Goal: Information Seeking & Learning: Learn about a topic

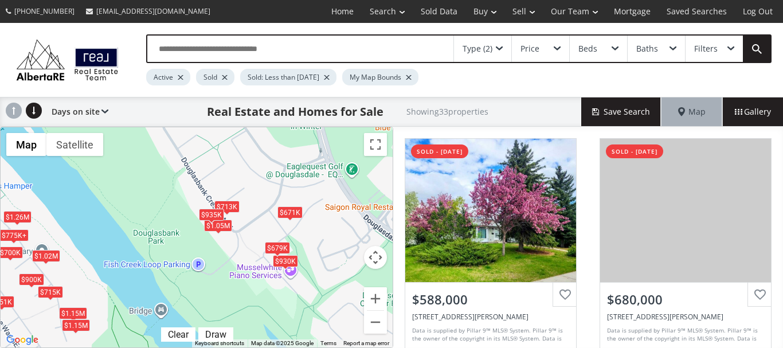
drag, startPoint x: 342, startPoint y: 181, endPoint x: 285, endPoint y: 250, distance: 89.7
click at [286, 264] on div "$930K" at bounding box center [285, 261] width 25 height 12
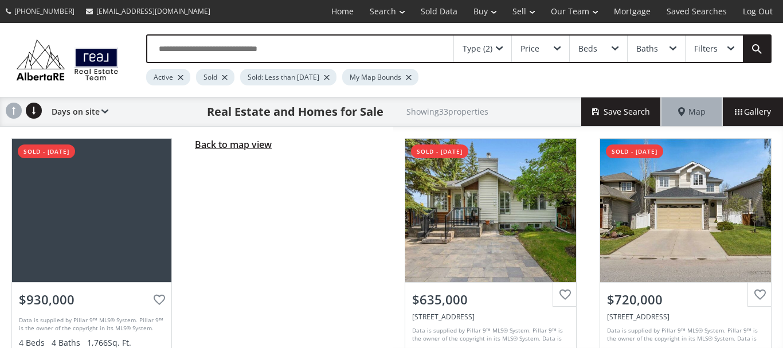
click at [243, 143] on span "Back to map view" at bounding box center [233, 144] width 77 height 13
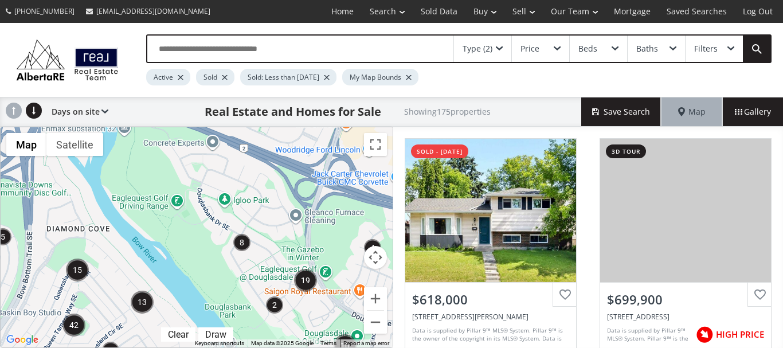
drag, startPoint x: 228, startPoint y: 174, endPoint x: 226, endPoint y: 288, distance: 113.5
click at [226, 295] on div "To navigate, press the arrow keys." at bounding box center [197, 237] width 392 height 220
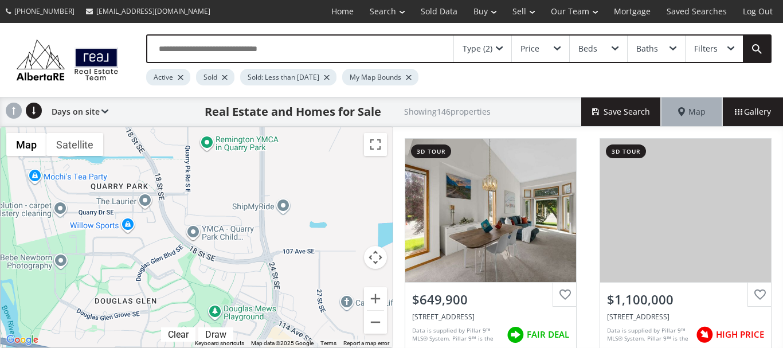
drag, startPoint x: 358, startPoint y: 147, endPoint x: 262, endPoint y: 370, distance: 243.1
click at [262, 347] on html "[PHONE_NUMBER] [EMAIL_ADDRESS][DOMAIN_NAME] Home Search Search By Map Advanced …" at bounding box center [391, 174] width 783 height 348
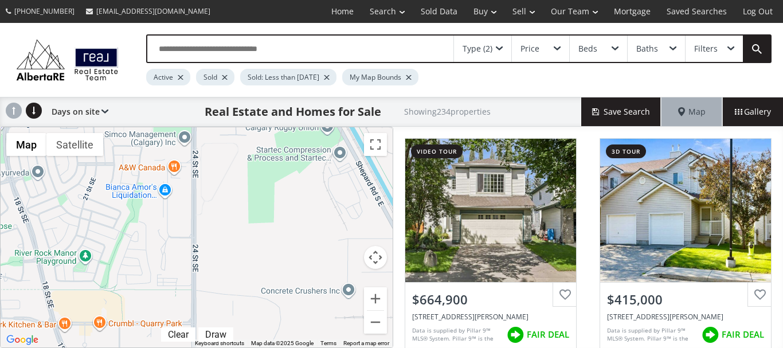
drag, startPoint x: 344, startPoint y: 136, endPoint x: 276, endPoint y: 351, distance: 225.5
click at [276, 347] on html "[PHONE_NUMBER] [EMAIL_ADDRESS][DOMAIN_NAME] Home Search Search By Map Advanced …" at bounding box center [391, 174] width 783 height 348
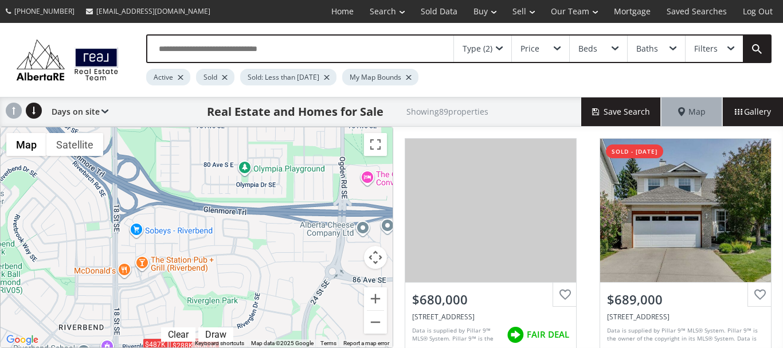
drag, startPoint x: 237, startPoint y: 144, endPoint x: 349, endPoint y: 370, distance: 252.2
click at [349, 347] on html "[PHONE_NUMBER] [EMAIL_ADDRESS][DOMAIN_NAME] Home Search Search By Map Advanced …" at bounding box center [391, 174] width 783 height 348
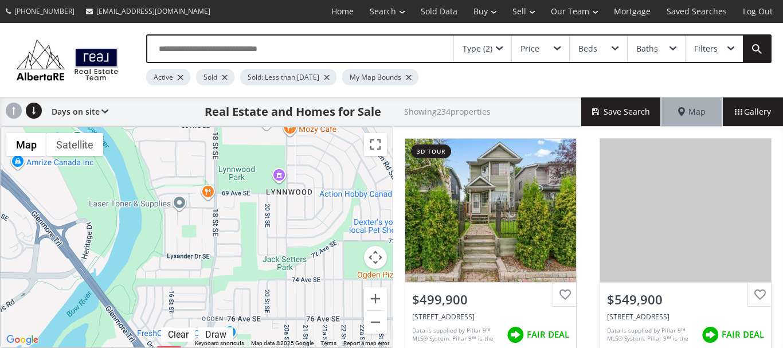
drag, startPoint x: 150, startPoint y: 132, endPoint x: 246, endPoint y: 365, distance: 251.8
click at [246, 347] on html "[PHONE_NUMBER] [EMAIL_ADDRESS][DOMAIN_NAME] Home Search Search By Map Advanced …" at bounding box center [391, 174] width 783 height 348
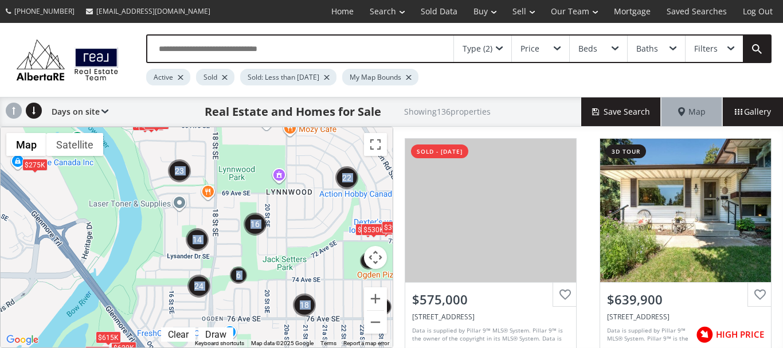
drag, startPoint x: 174, startPoint y: 133, endPoint x: 255, endPoint y: 324, distance: 207.2
click at [255, 324] on div "← Move left → Move right ↑ Move up ↓ Move down + Zoom in - Zoom out Home Jump l…" at bounding box center [196, 237] width 393 height 221
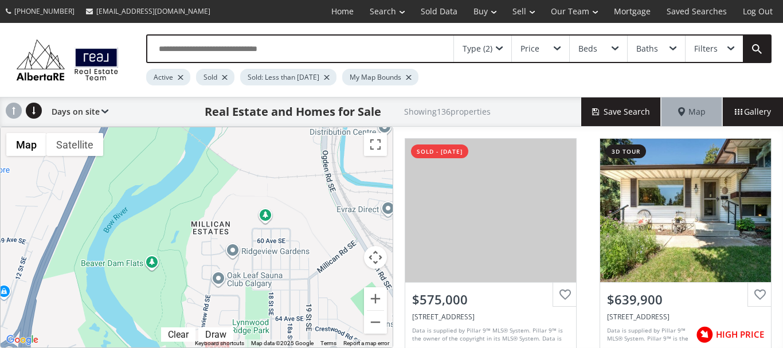
drag, startPoint x: 191, startPoint y: 138, endPoint x: 258, endPoint y: 368, distance: 240.5
click at [258, 347] on html "[PHONE_NUMBER] [EMAIL_ADDRESS][DOMAIN_NAME] Home Search Search By Map Advanced …" at bounding box center [391, 174] width 783 height 348
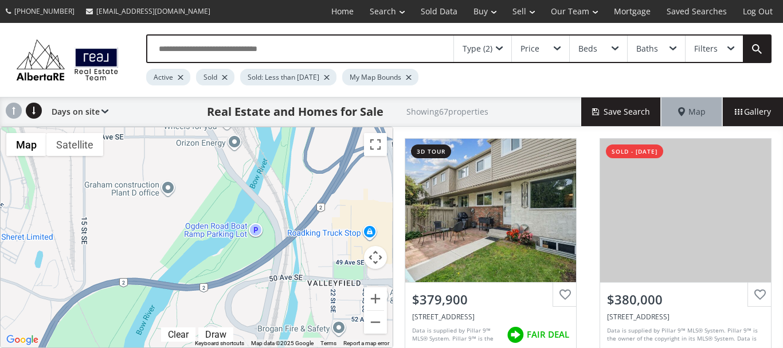
drag, startPoint x: 287, startPoint y: 134, endPoint x: 218, endPoint y: 370, distance: 246.6
click at [218, 347] on html "[PHONE_NUMBER] [EMAIL_ADDRESS][DOMAIN_NAME] Home Search Search By Map Advanced …" at bounding box center [391, 174] width 783 height 348
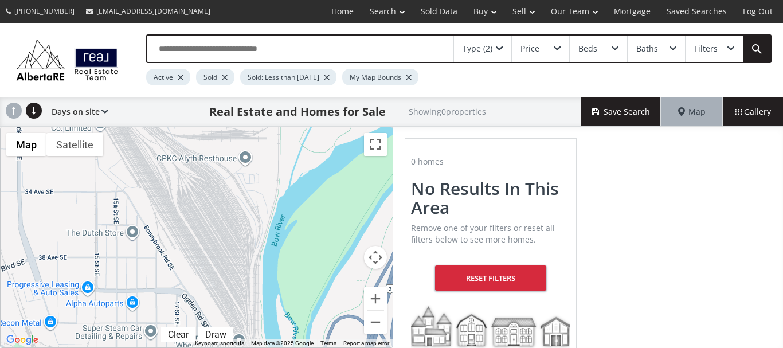
drag, startPoint x: 214, startPoint y: 147, endPoint x: 226, endPoint y: 370, distance: 223.9
click at [226, 347] on html "[PHONE_NUMBER] [EMAIL_ADDRESS][DOMAIN_NAME] Home Search Search By Map Advanced …" at bounding box center [391, 174] width 783 height 348
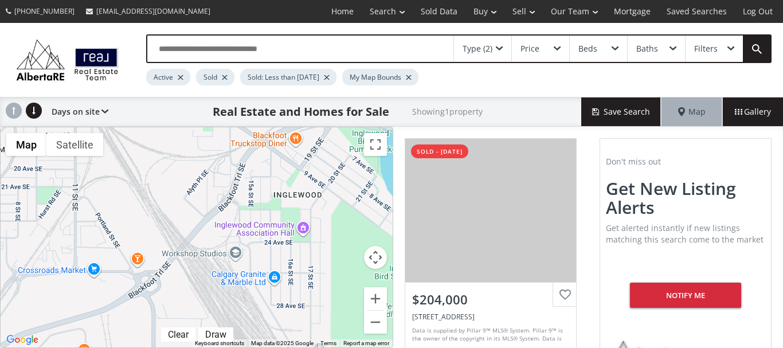
drag, startPoint x: 129, startPoint y: 134, endPoint x: 265, endPoint y: 368, distance: 271.4
click at [265, 347] on html "[PHONE_NUMBER] [EMAIL_ADDRESS][DOMAIN_NAME] Home Search Search By Map Advanced …" at bounding box center [391, 174] width 783 height 348
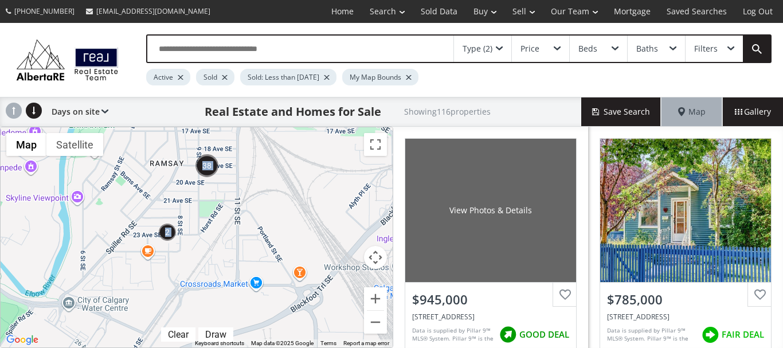
drag, startPoint x: 262, startPoint y: 235, endPoint x: 424, endPoint y: 248, distance: 162.1
click at [424, 248] on div "← Move left → Move right ↑ Move up ↓ Move down + Zoom in - Zoom out Home Jump l…" at bounding box center [391, 237] width 783 height 221
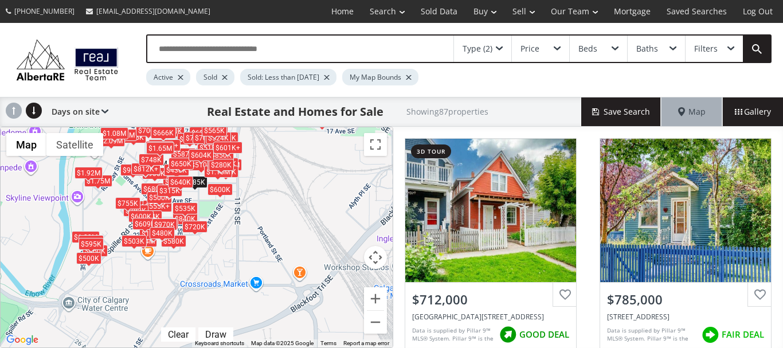
drag, startPoint x: 139, startPoint y: 190, endPoint x: 206, endPoint y: 254, distance: 92.8
click at [206, 254] on div "← Move left → Move right ↑ Move up ↓ Move down + Zoom in - Zoom out Home Jump l…" at bounding box center [196, 237] width 393 height 221
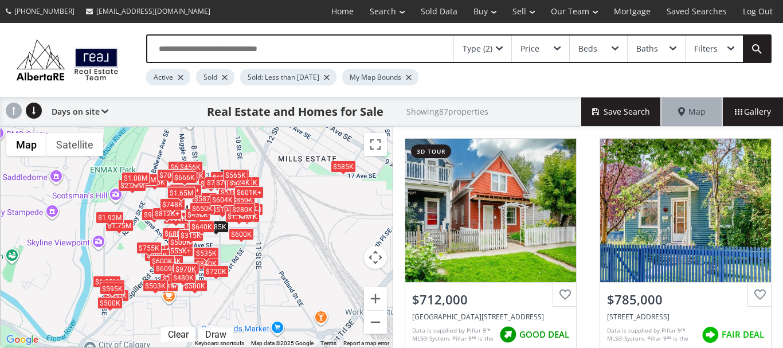
drag, startPoint x: 276, startPoint y: 178, endPoint x: 297, endPoint y: 225, distance: 51.8
click at [297, 225] on div "To navigate, press the arrow keys. $712K $785K $600K $570K $840K $601K+ $517K $…" at bounding box center [197, 237] width 392 height 220
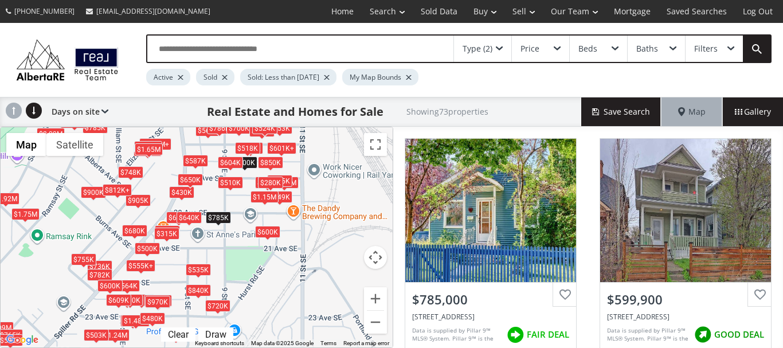
click at [219, 215] on div "$785K" at bounding box center [218, 217] width 25 height 12
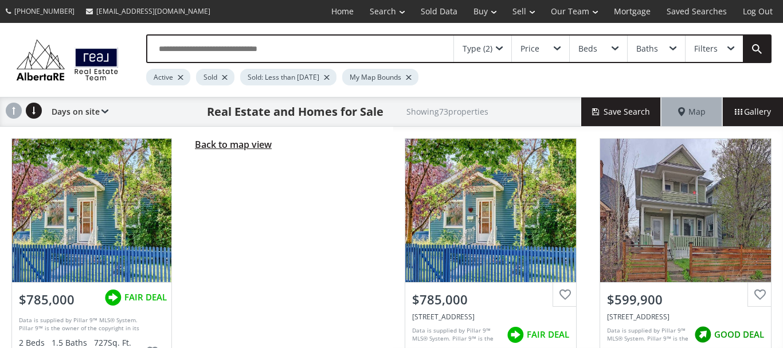
click at [241, 145] on span "Back to map view" at bounding box center [233, 144] width 77 height 13
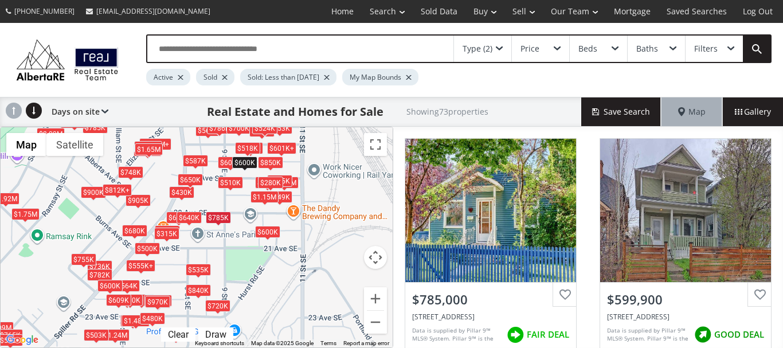
click at [247, 162] on div "$600K" at bounding box center [244, 162] width 25 height 12
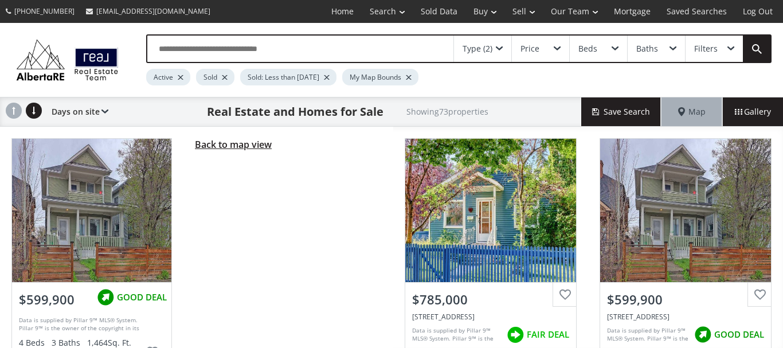
click at [231, 147] on span "Back to map view" at bounding box center [233, 144] width 77 height 13
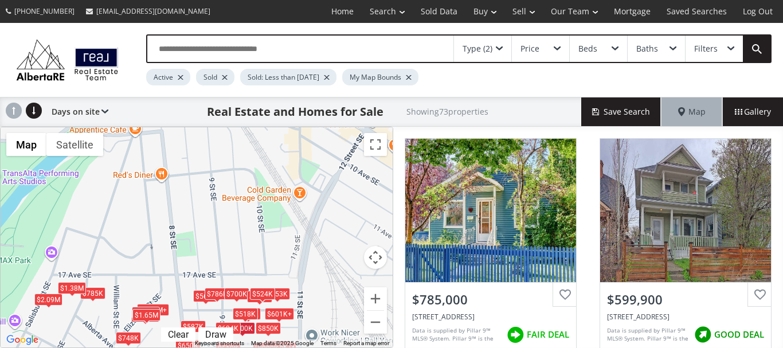
drag, startPoint x: 295, startPoint y: 145, endPoint x: 292, endPoint y: 312, distance: 166.8
click at [292, 312] on div "$601K+" at bounding box center [279, 314] width 29 height 12
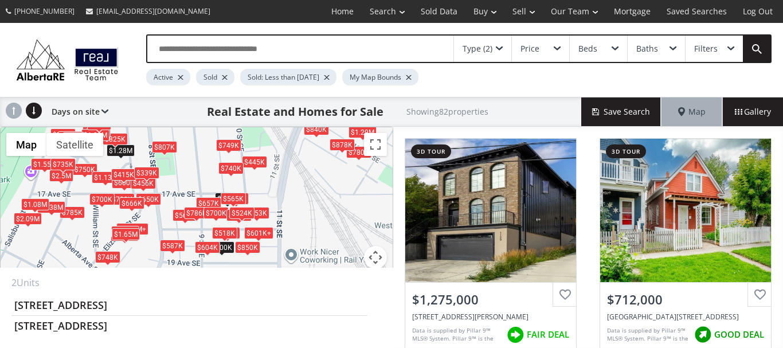
drag, startPoint x: 282, startPoint y: 227, endPoint x: 261, endPoint y: 140, distance: 89.1
click at [260, 143] on div "To navigate, press the arrow keys. $1.28M $712K $2.95M $600K $610K $750K+ $1.2M…" at bounding box center [197, 237] width 392 height 220
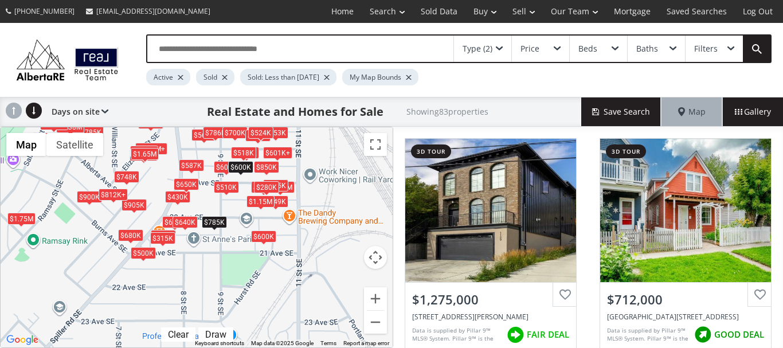
drag, startPoint x: 225, startPoint y: 252, endPoint x: 244, endPoint y: 171, distance: 83.5
click at [244, 171] on div "$600K" at bounding box center [240, 167] width 25 height 12
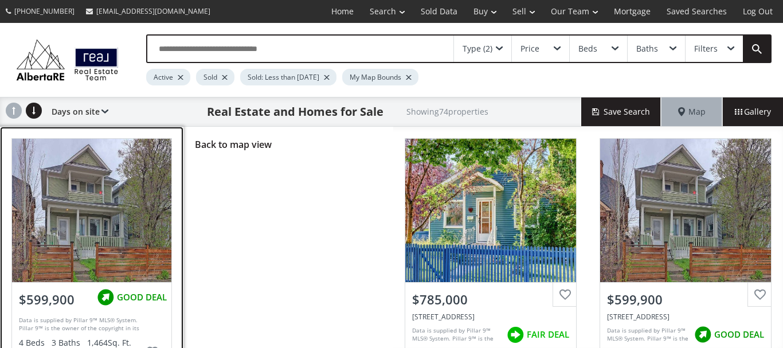
click at [91, 214] on div at bounding box center [91, 210] width 159 height 143
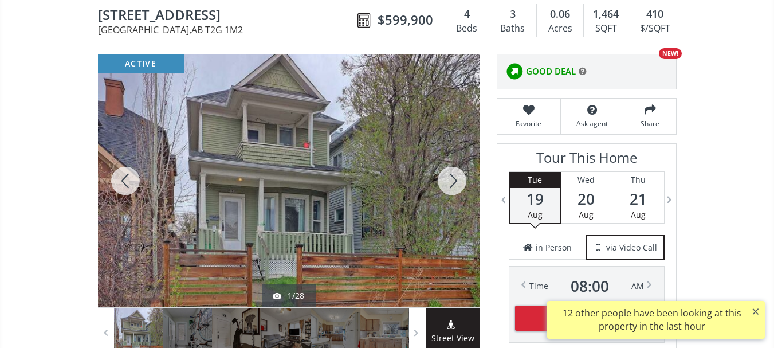
scroll to position [172, 0]
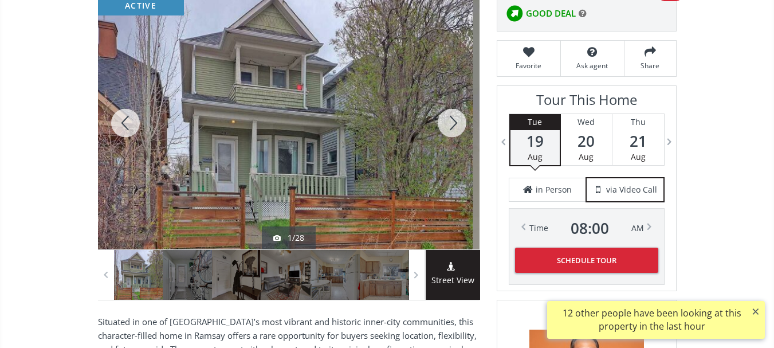
drag, startPoint x: 284, startPoint y: 116, endPoint x: 278, endPoint y: 174, distance: 58.2
click at [278, 174] on div at bounding box center [282, 123] width 382 height 253
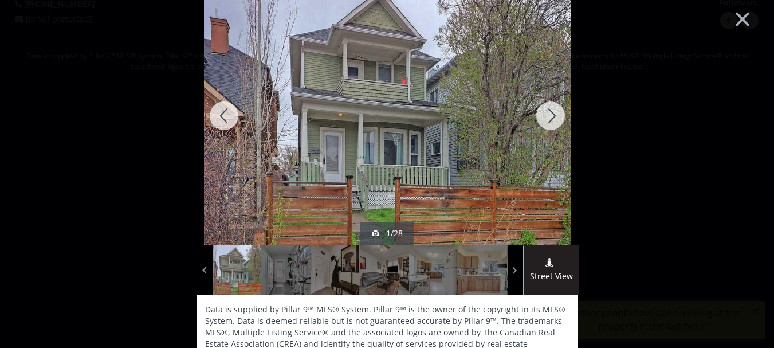
scroll to position [15, 0]
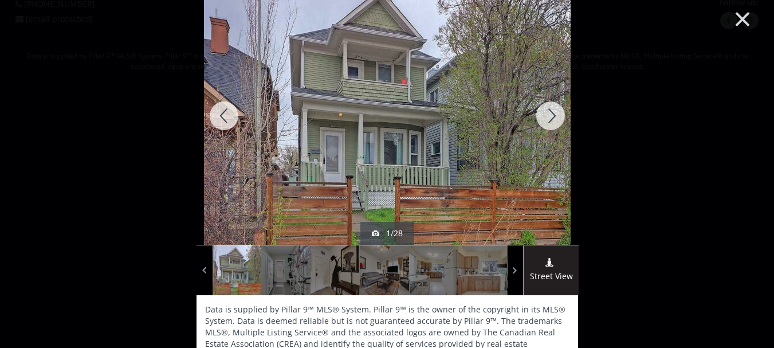
click at [734, 21] on button "×" at bounding box center [742, 17] width 63 height 47
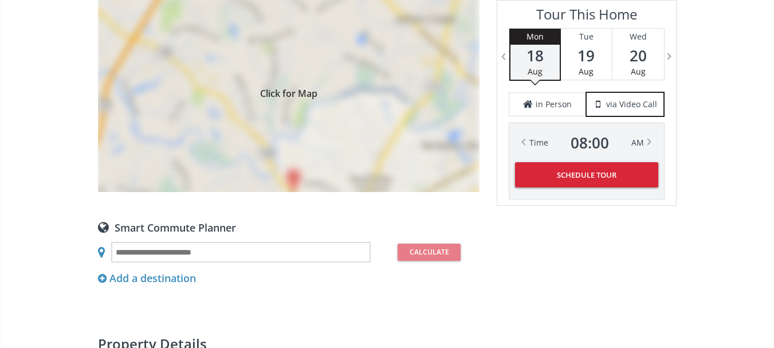
scroll to position [875, 0]
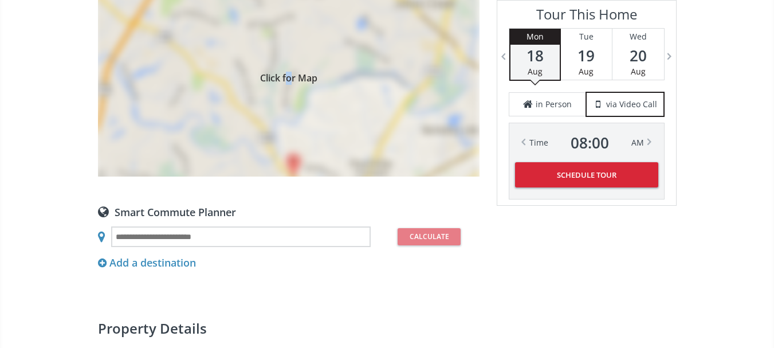
click at [289, 81] on span "Click for Map" at bounding box center [289, 76] width 382 height 9
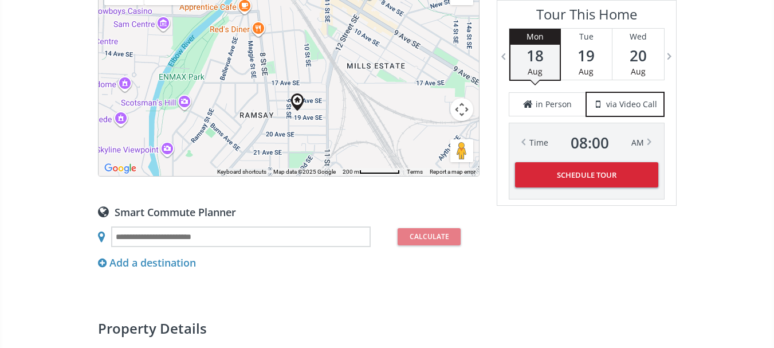
drag, startPoint x: 362, startPoint y: 93, endPoint x: 373, endPoint y: 134, distance: 41.6
click at [373, 134] on div "To navigate, press the arrow keys." at bounding box center [289, 76] width 381 height 199
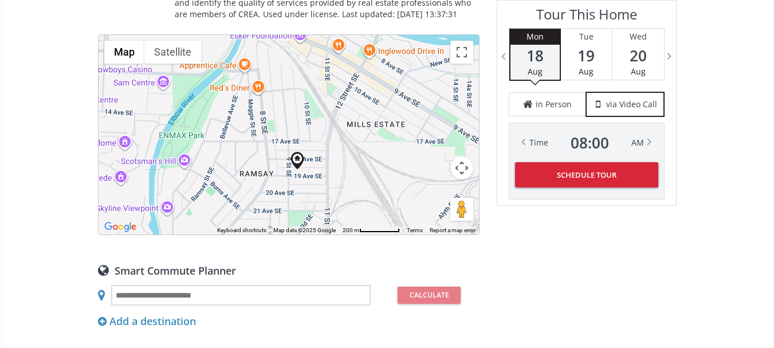
scroll to position [818, 0]
click at [317, 170] on div "To navigate, press the arrow keys." at bounding box center [289, 133] width 381 height 199
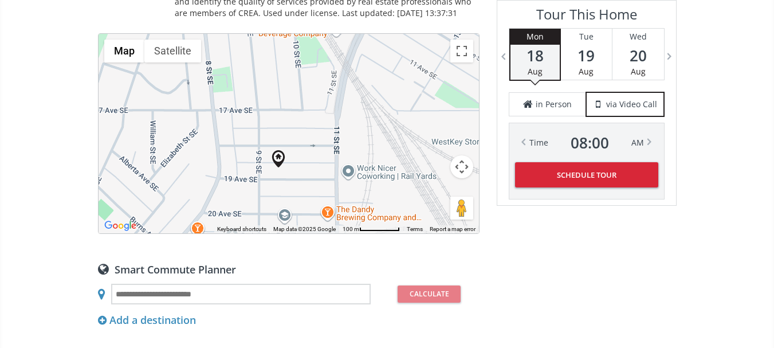
click at [234, 166] on div "To navigate, press the arrow keys." at bounding box center [289, 133] width 381 height 199
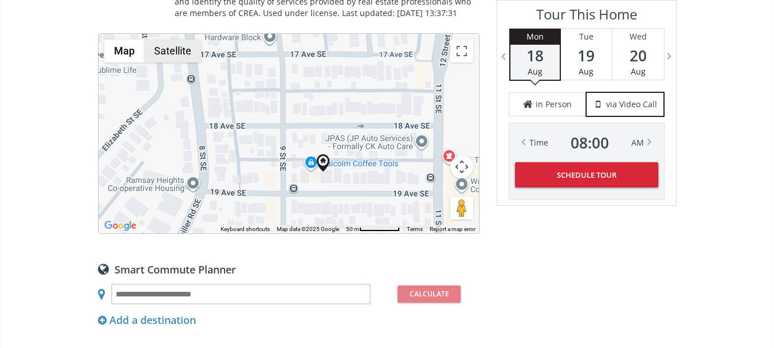
click at [167, 53] on button "Satellite" at bounding box center [172, 51] width 57 height 23
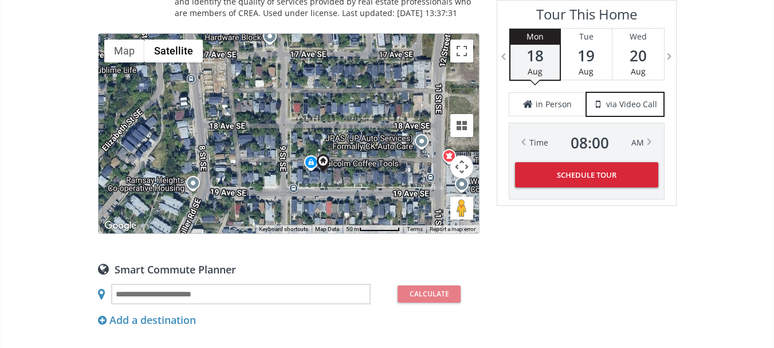
click at [309, 187] on div "To navigate, press the arrow keys." at bounding box center [289, 133] width 381 height 199
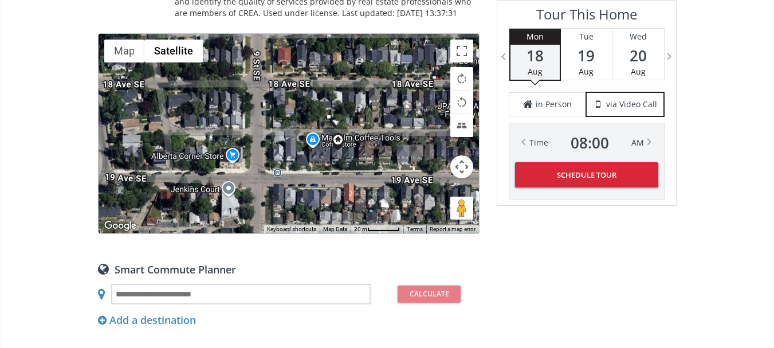
click at [346, 171] on div "To navigate, press the arrow keys." at bounding box center [289, 133] width 381 height 199
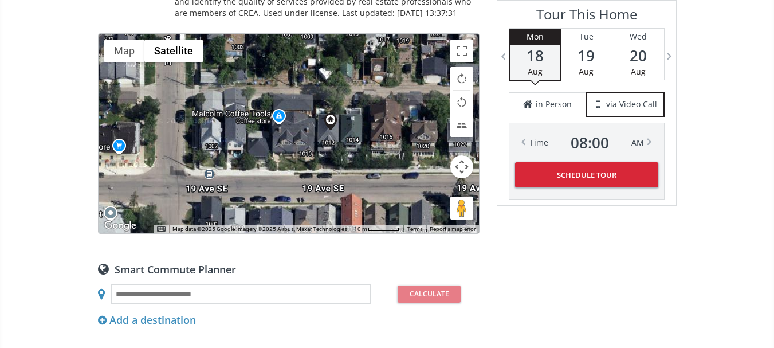
click at [352, 148] on div "To navigate, press the arrow keys." at bounding box center [289, 133] width 381 height 199
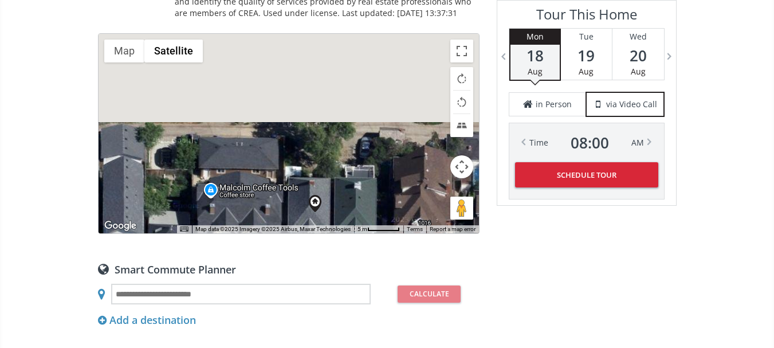
drag, startPoint x: 334, startPoint y: 105, endPoint x: 338, endPoint y: 204, distance: 98.7
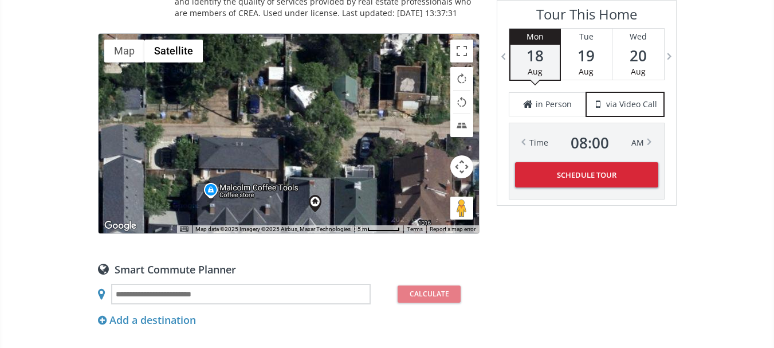
click at [338, 204] on div "To navigate, press the arrow keys." at bounding box center [289, 133] width 381 height 199
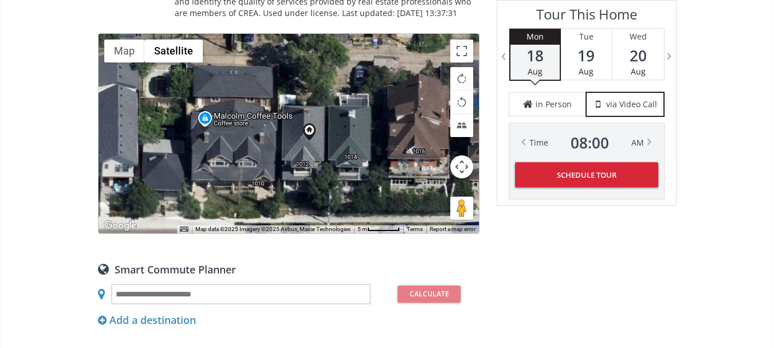
drag, startPoint x: 322, startPoint y: 198, endPoint x: 316, endPoint y: 141, distance: 57.6
click at [316, 141] on div "To navigate, press the arrow keys." at bounding box center [289, 133] width 381 height 199
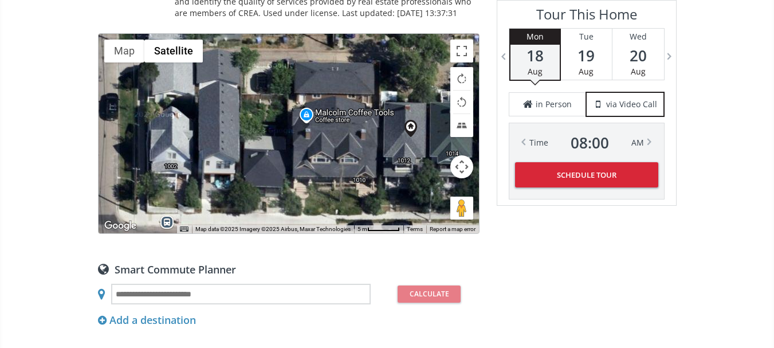
drag, startPoint x: 173, startPoint y: 164, endPoint x: 276, endPoint y: 161, distance: 103.2
click at [276, 161] on div "To navigate, press the arrow keys." at bounding box center [289, 133] width 381 height 199
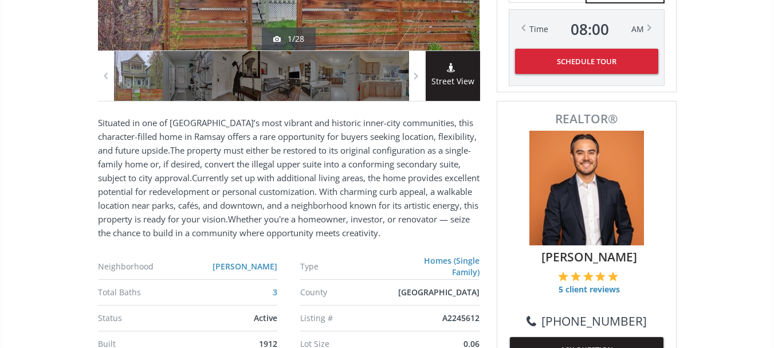
scroll to position [187, 0]
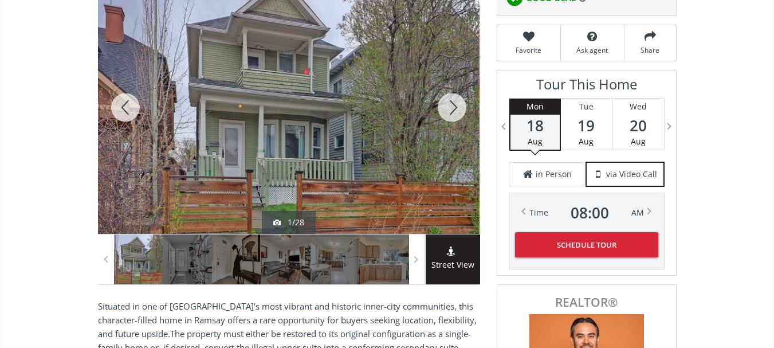
click at [449, 105] on div at bounding box center [452, 107] width 55 height 253
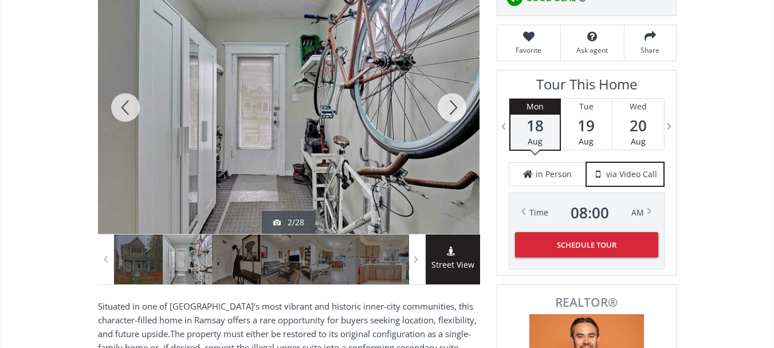
click at [449, 105] on div at bounding box center [452, 107] width 55 height 253
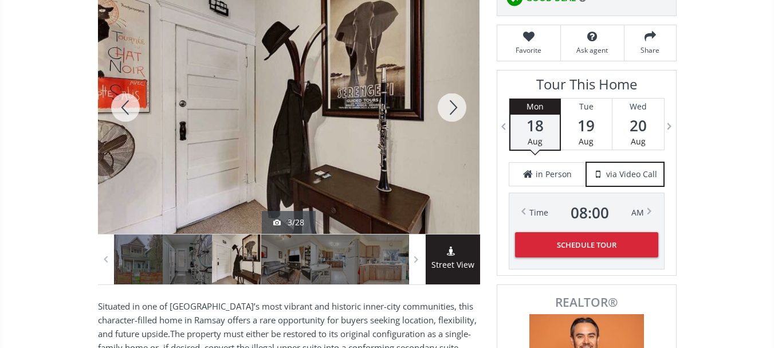
click at [449, 105] on div at bounding box center [452, 107] width 55 height 253
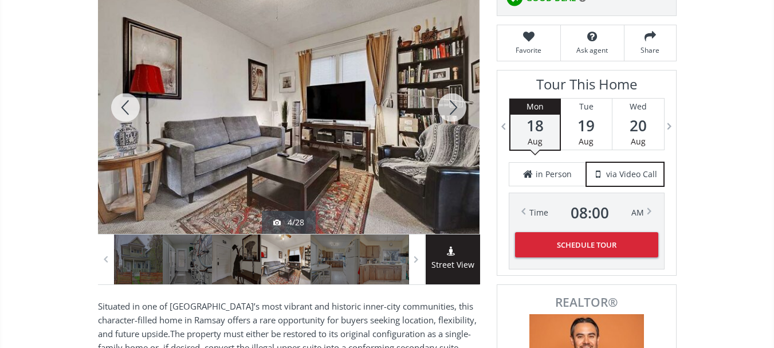
click at [449, 105] on div at bounding box center [452, 107] width 55 height 253
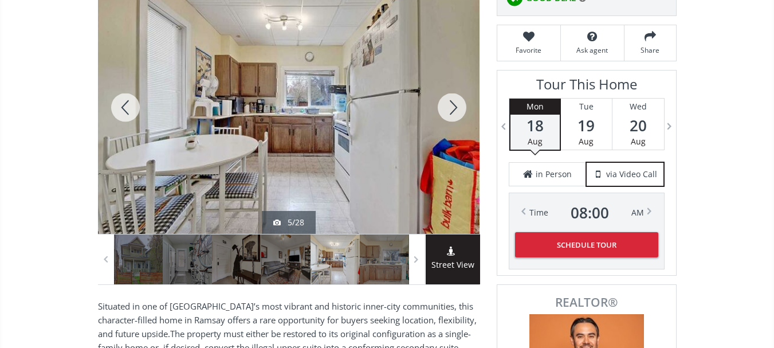
click at [449, 105] on div at bounding box center [452, 107] width 55 height 253
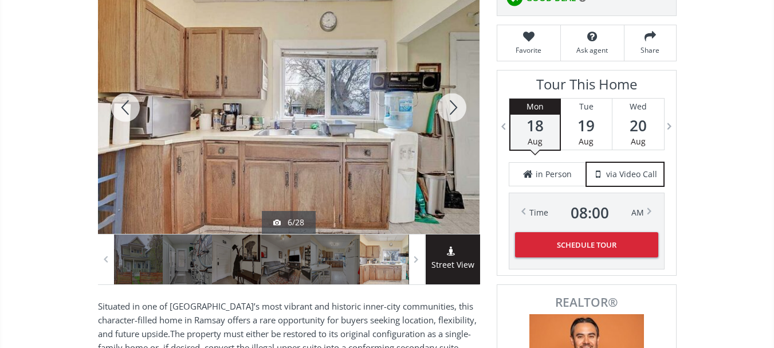
click at [449, 105] on div at bounding box center [452, 107] width 55 height 253
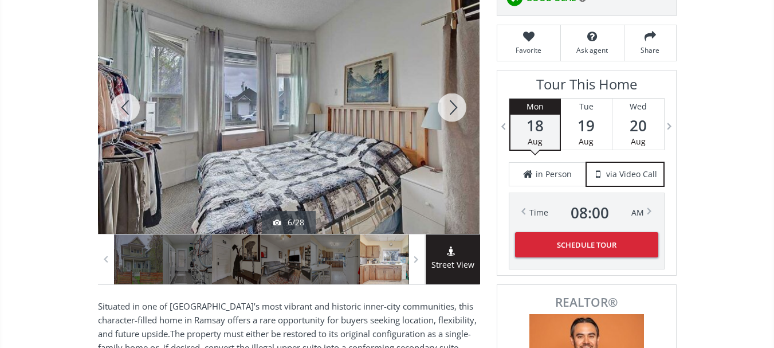
click at [449, 105] on div at bounding box center [452, 107] width 55 height 253
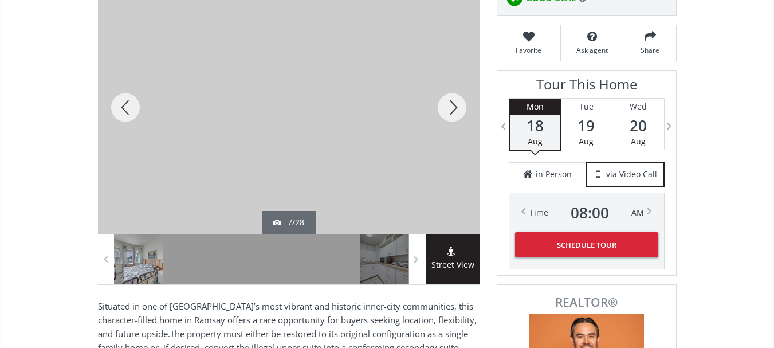
click at [449, 105] on div at bounding box center [452, 107] width 55 height 253
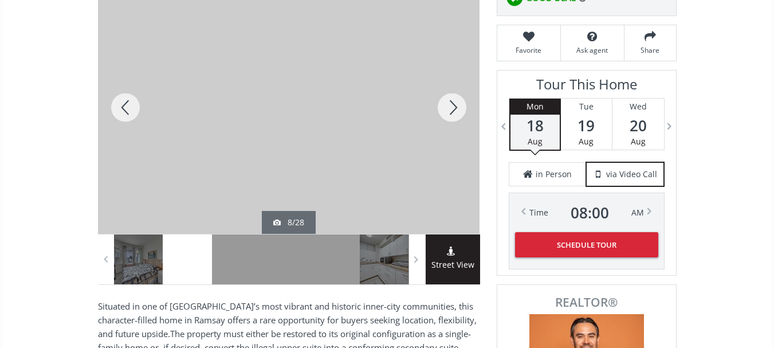
click at [449, 105] on div at bounding box center [452, 107] width 55 height 253
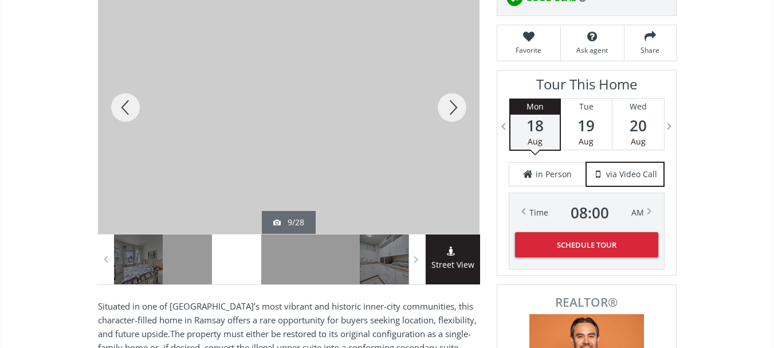
click at [449, 105] on div at bounding box center [452, 107] width 55 height 253
